Goal: Find specific fact: Find specific fact

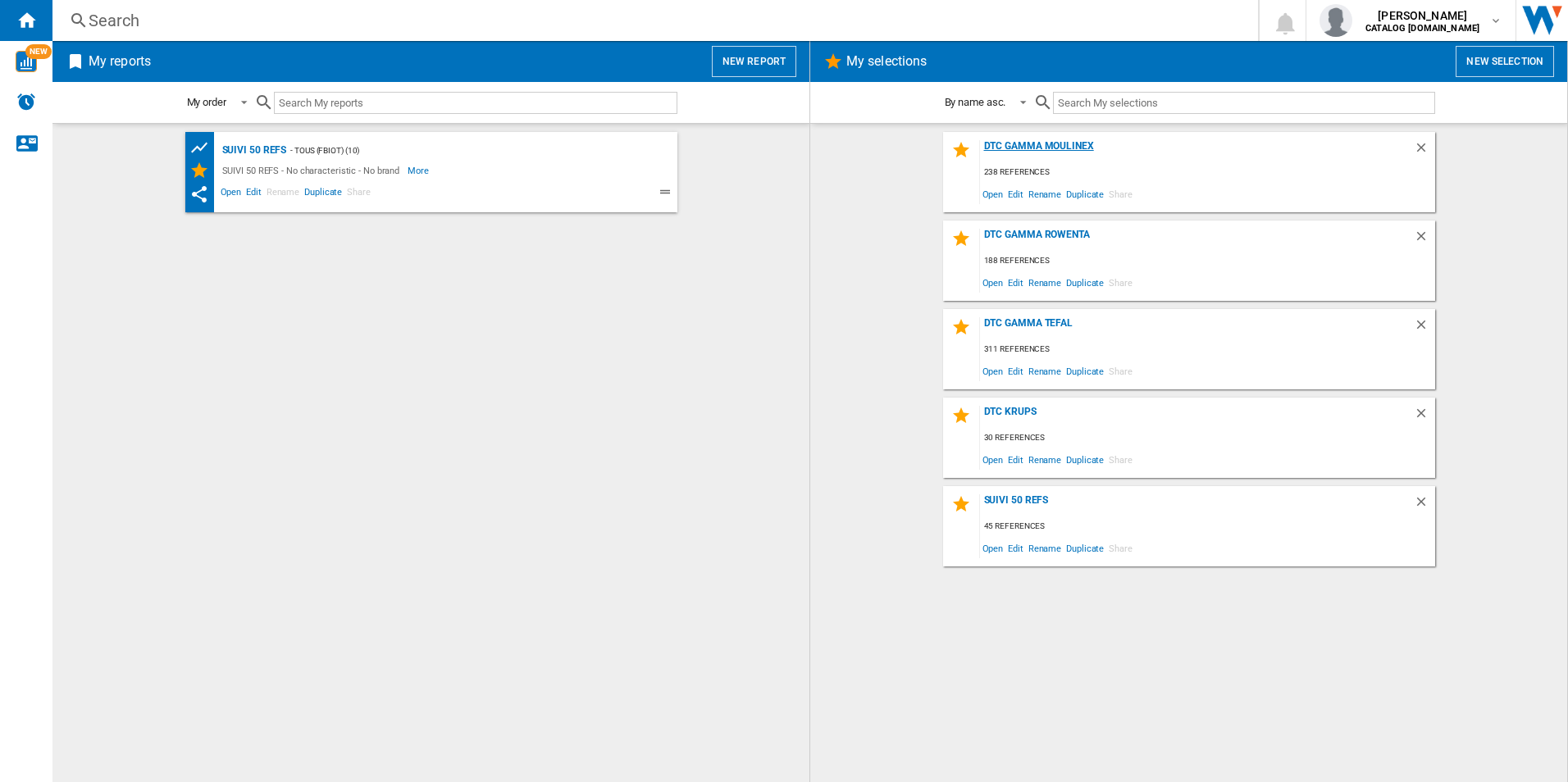
click at [1006, 151] on div "DTC GAMMA MOULINEX" at bounding box center [1196, 151] width 433 height 22
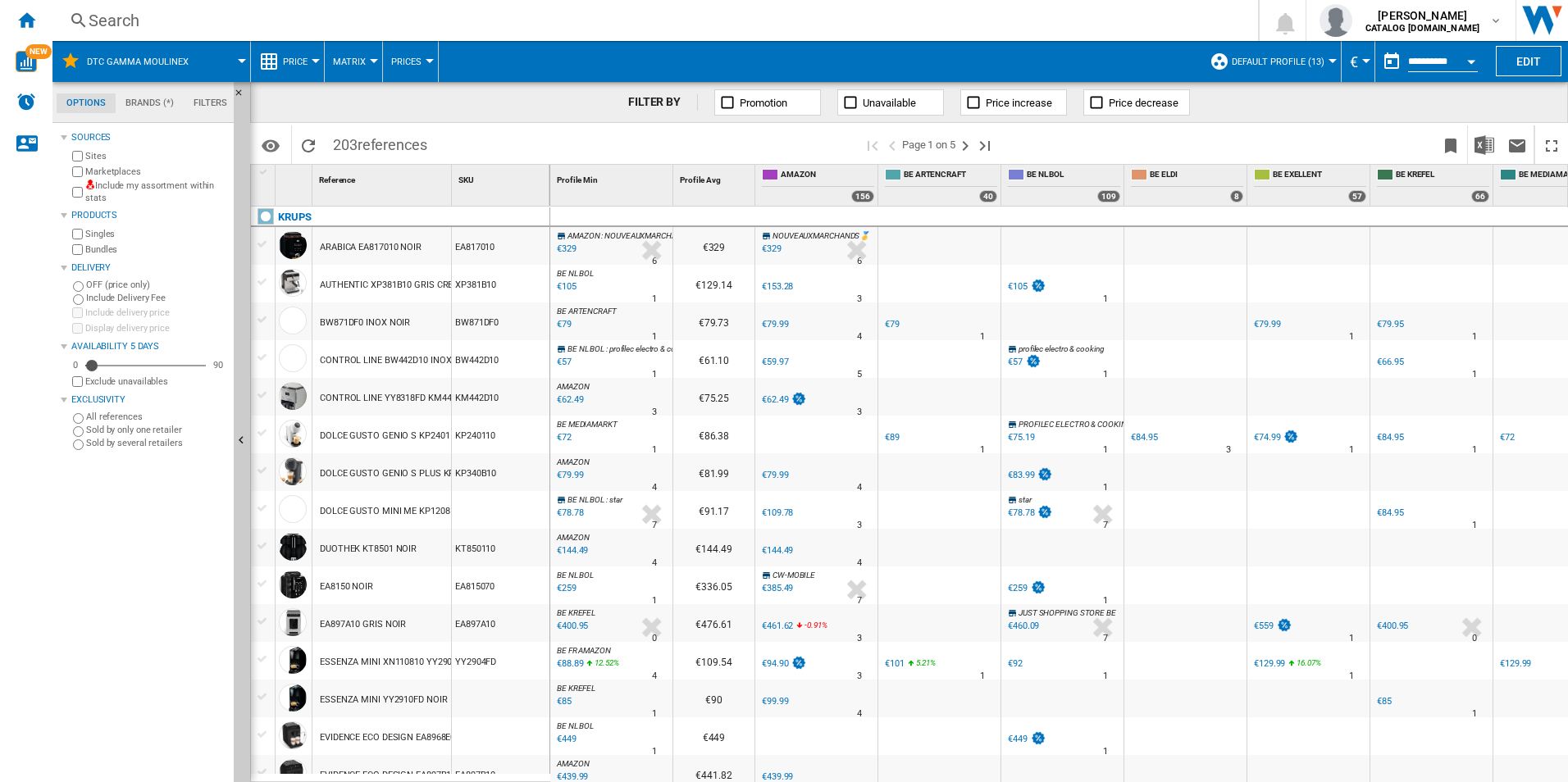
click at [122, 17] on div "Search" at bounding box center [651, 20] width 1126 height 23
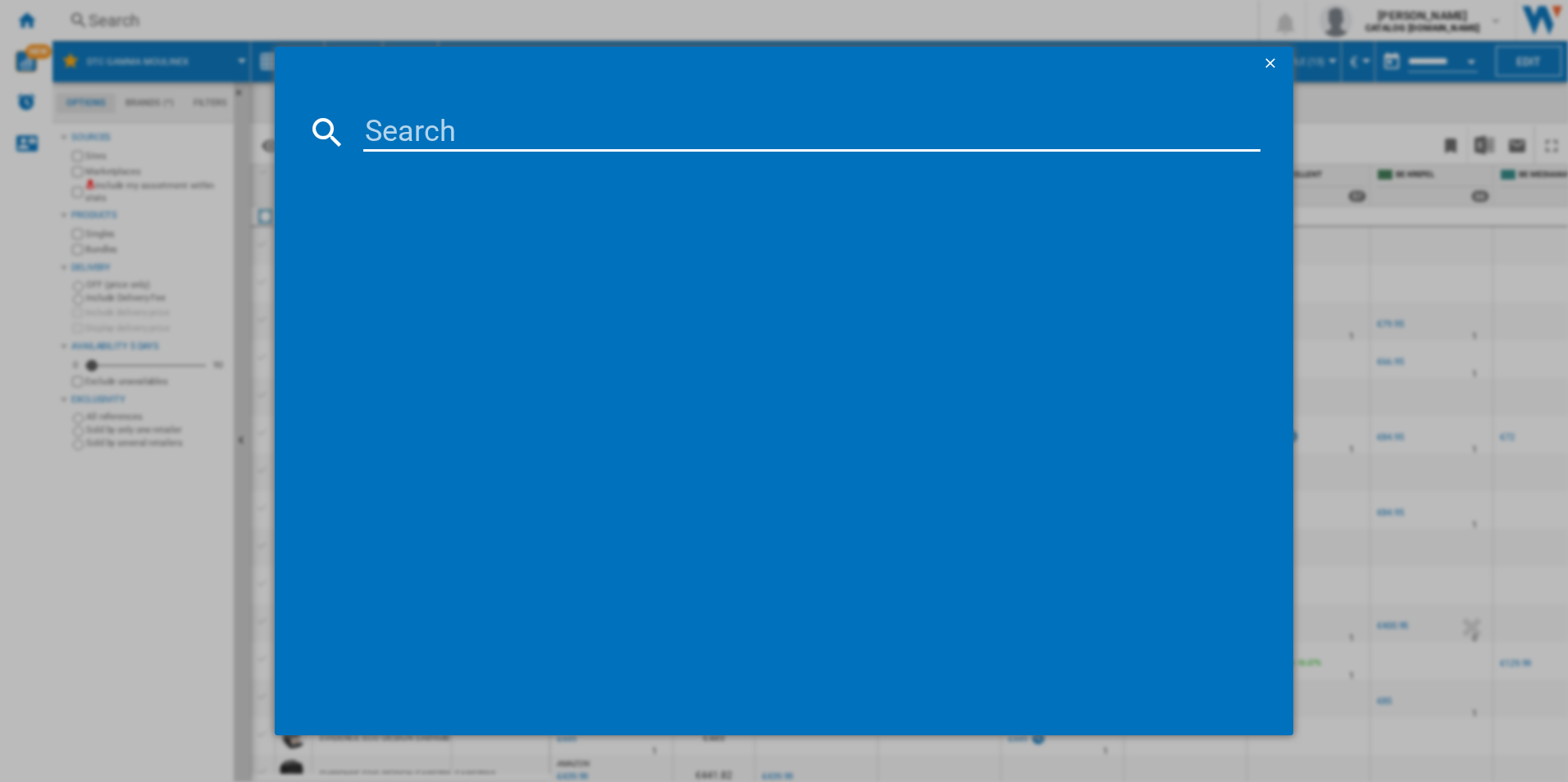
click at [469, 127] on input at bounding box center [812, 131] width 898 height 39
type input "EZ855BF0"
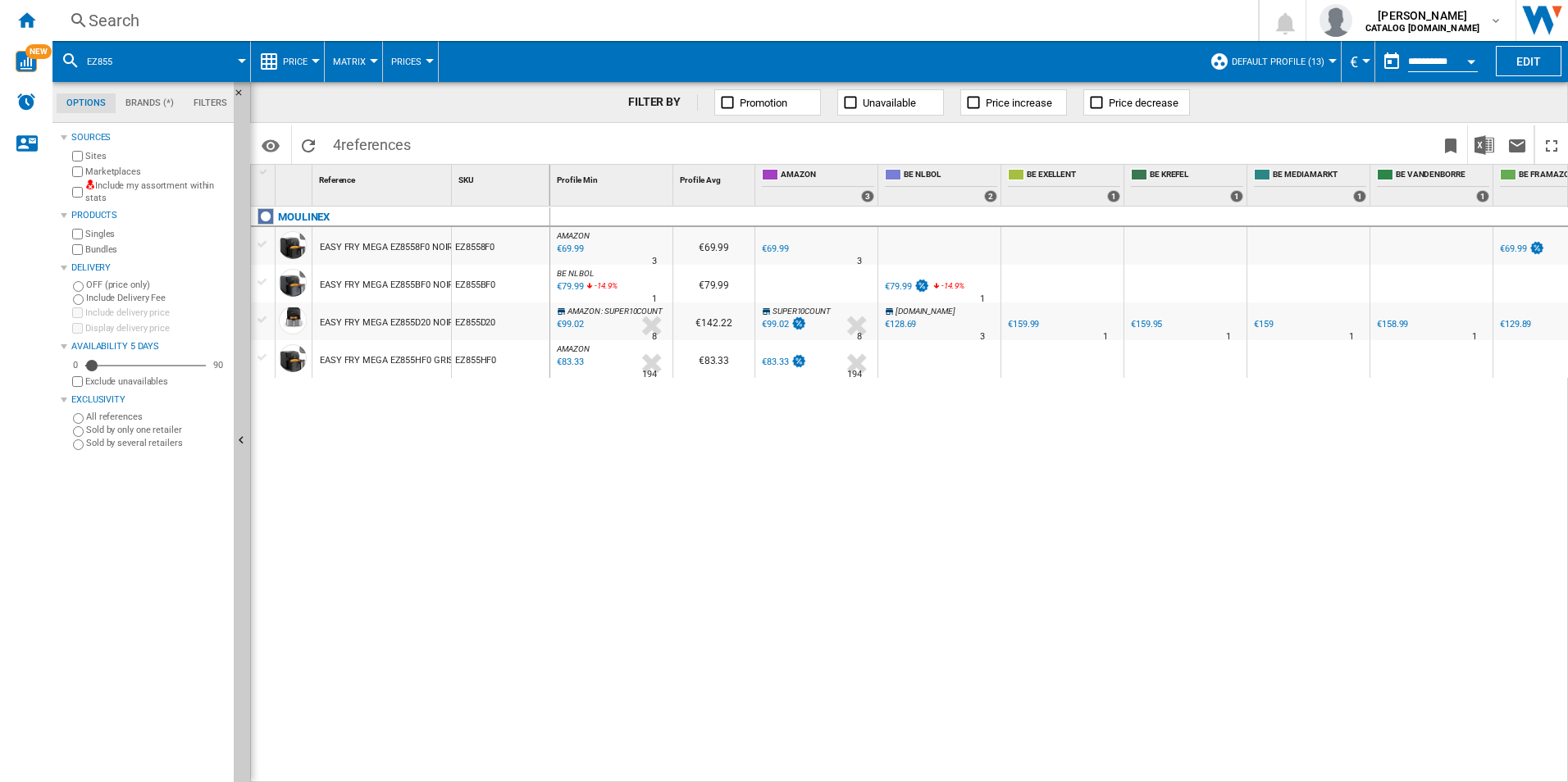
click at [1301, 63] on span "Default profile (13)" at bounding box center [1277, 62] width 93 height 11
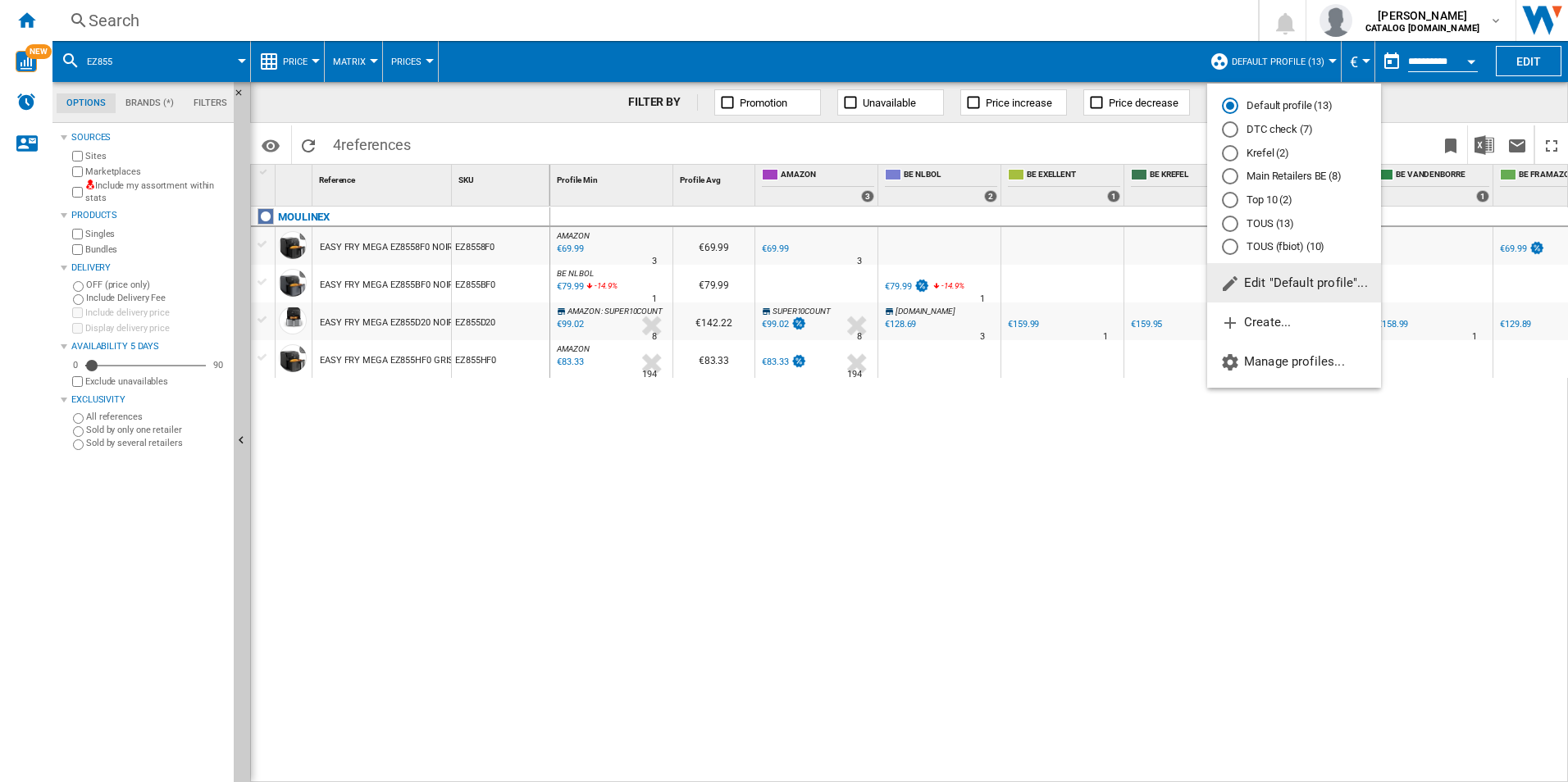
click at [1255, 128] on md-radio-button "DTC check (7)" at bounding box center [1294, 129] width 144 height 16
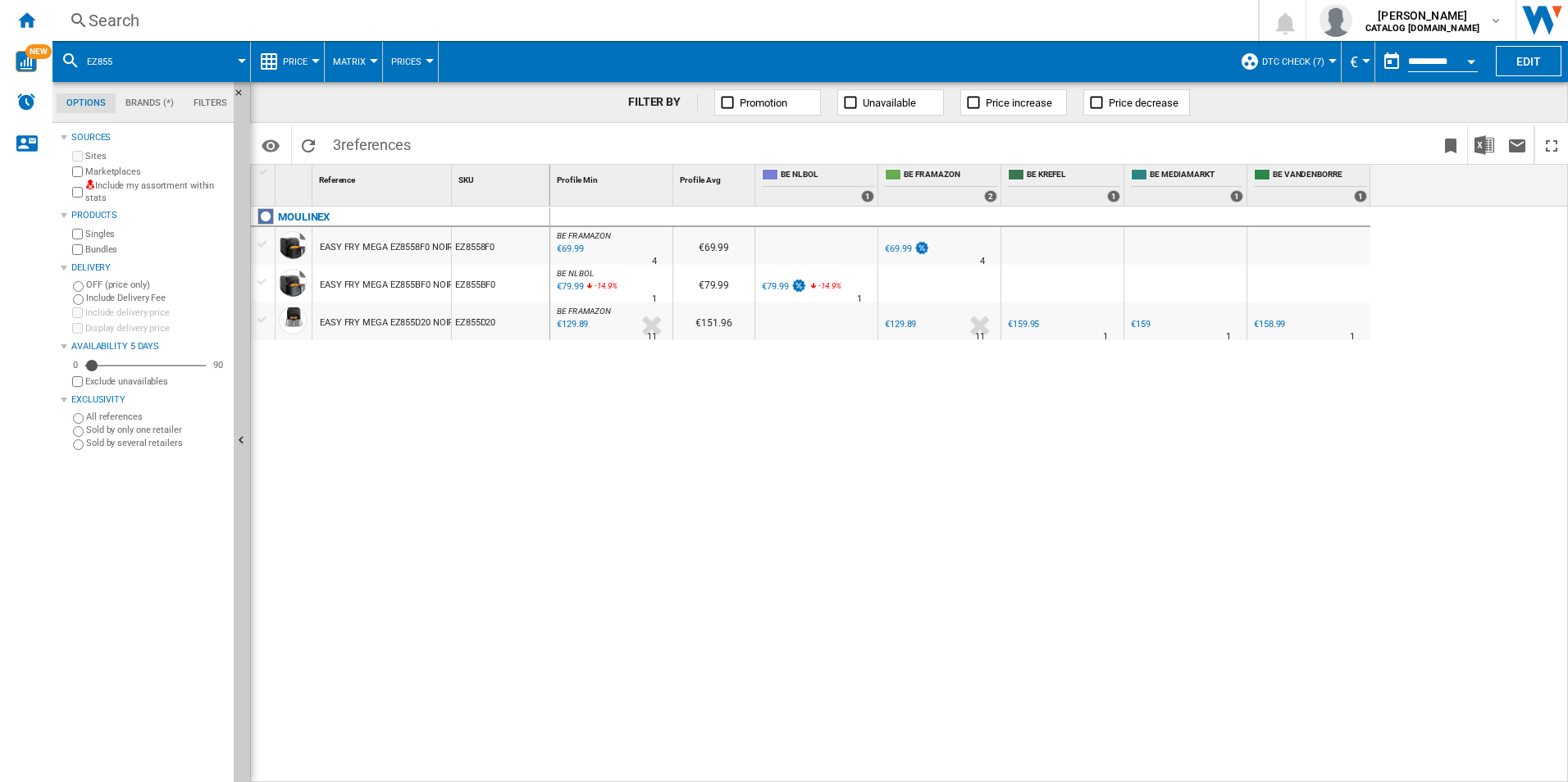
click at [770, 284] on div "€79.99" at bounding box center [775, 286] width 27 height 11
click at [349, 63] on span "Matrix" at bounding box center [350, 62] width 33 height 11
click at [349, 63] on md-backdrop at bounding box center [784, 391] width 1568 height 782
click at [784, 280] on div "€79.99" at bounding box center [783, 287] width 48 height 17
